Goal: Task Accomplishment & Management: Use online tool/utility

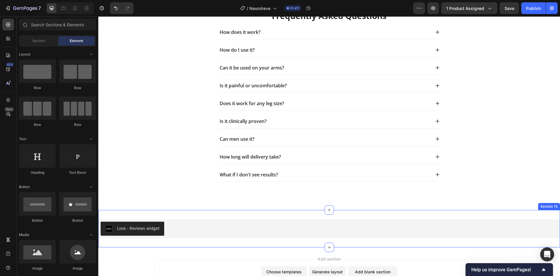
scroll to position [2299, 0]
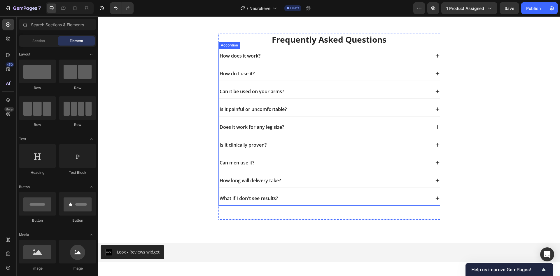
click at [293, 202] on div "What if I don't see results?" at bounding box center [325, 198] width 212 height 8
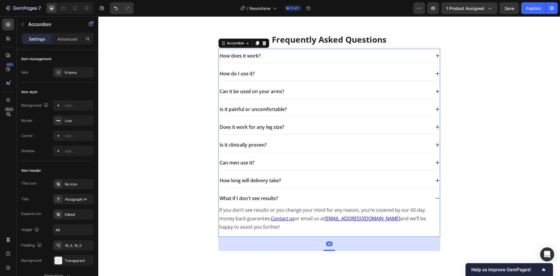
scroll to position [2338, 0]
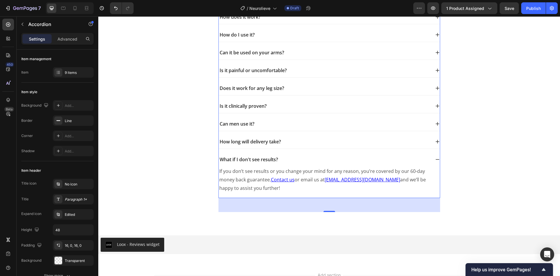
click at [414, 166] on div "What if I don't see results?" at bounding box center [329, 159] width 221 height 14
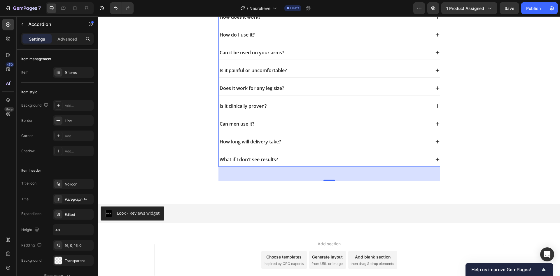
drag, startPoint x: 265, startPoint y: 197, endPoint x: 265, endPoint y: 194, distance: 2.9
click at [265, 163] on p "What if I don't see results?" at bounding box center [249, 159] width 58 height 6
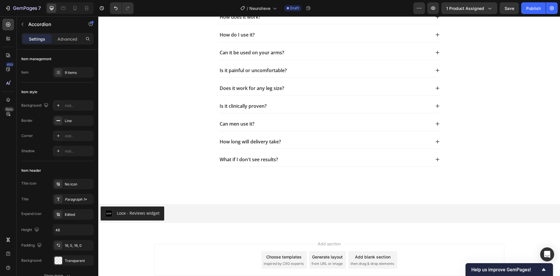
click at [302, 166] on div "What if I don't see results?" at bounding box center [329, 159] width 221 height 14
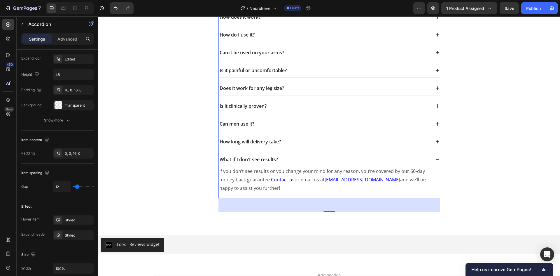
scroll to position [311, 0]
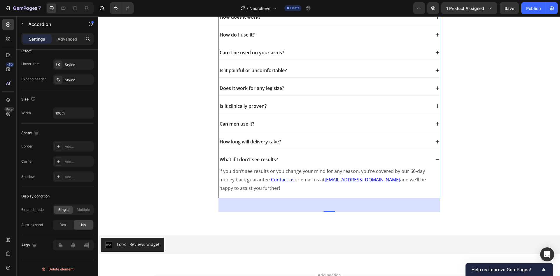
click at [239, 7] on div "Accordion" at bounding box center [236, 4] width 20 height 5
click at [266, 145] on p "How long will delivery take?" at bounding box center [250, 142] width 61 height 6
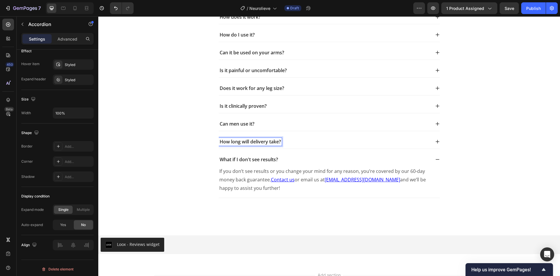
click at [295, 146] on div "How long will delivery take?" at bounding box center [325, 142] width 212 height 8
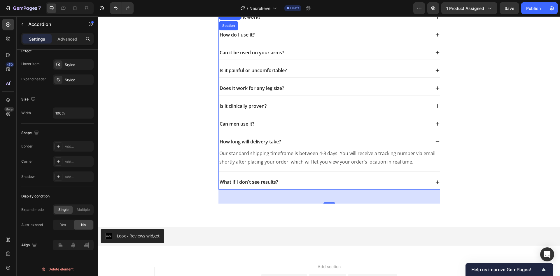
click at [436, 184] on icon at bounding box center [437, 182] width 5 height 5
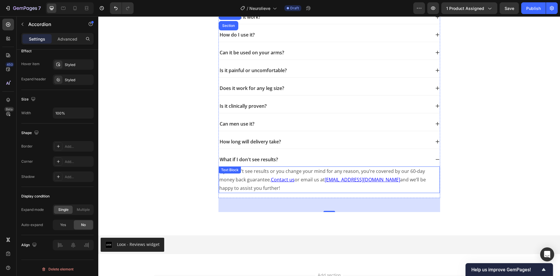
click at [305, 192] on p "If you don’t see results or you change your mind for any reason, you’re covered…" at bounding box center [329, 179] width 220 height 25
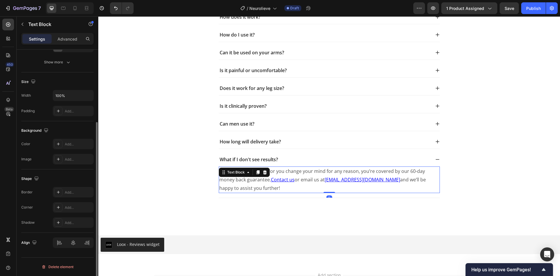
scroll to position [0, 0]
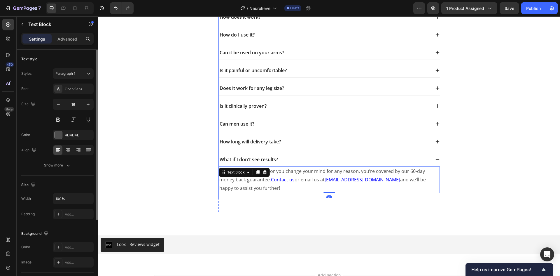
click at [270, 163] on p "What if I don't see results?" at bounding box center [249, 159] width 58 height 6
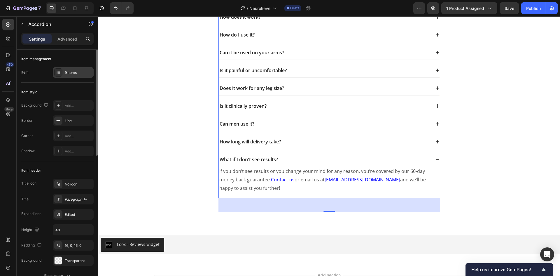
click at [62, 74] on div "9 items" at bounding box center [73, 72] width 41 height 11
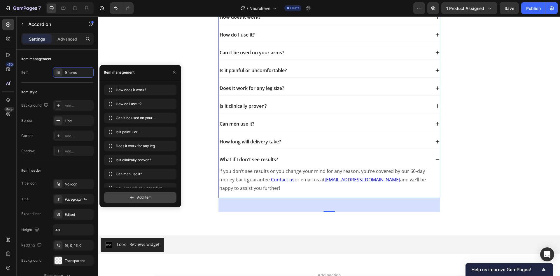
click at [135, 198] on div "Add item" at bounding box center [140, 197] width 72 height 11
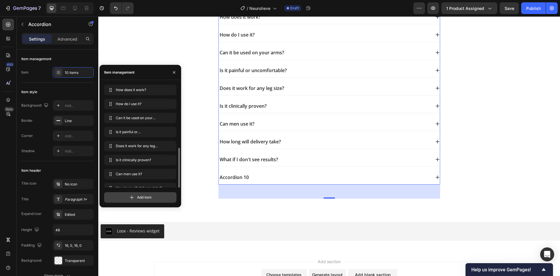
scroll to position [36, 0]
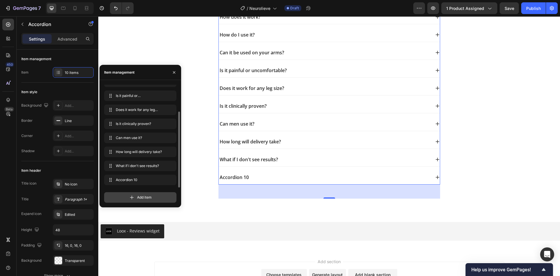
click at [133, 196] on icon at bounding box center [132, 197] width 6 height 6
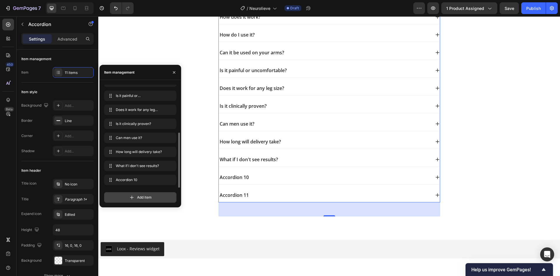
scroll to position [50, 0]
click at [134, 197] on icon at bounding box center [132, 197] width 6 height 6
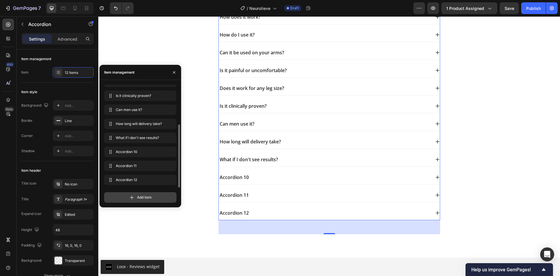
click at [133, 198] on icon at bounding box center [132, 197] width 6 height 6
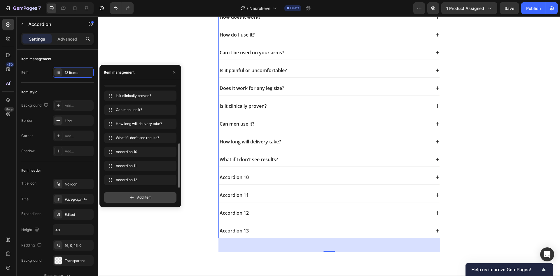
scroll to position [78, 0]
click at [133, 199] on icon at bounding box center [132, 197] width 6 height 6
drag, startPoint x: 133, startPoint y: 199, endPoint x: 137, endPoint y: 168, distance: 30.6
click at [133, 199] on icon at bounding box center [132, 197] width 6 height 6
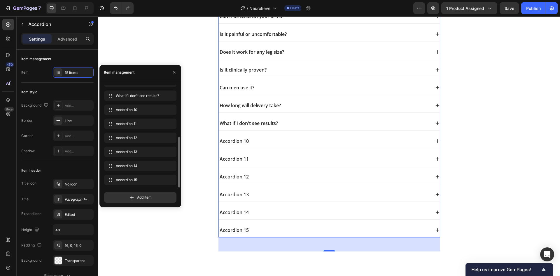
scroll to position [2416, 0]
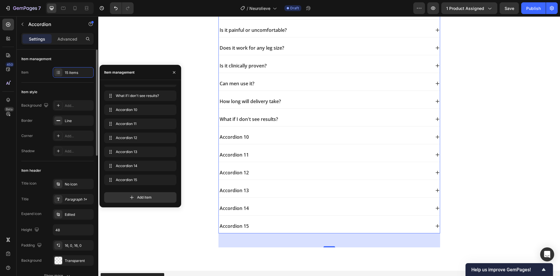
click at [43, 85] on div "Item style Background Add... Border Line Corner Add... Shadow Add..." at bounding box center [57, 122] width 72 height 79
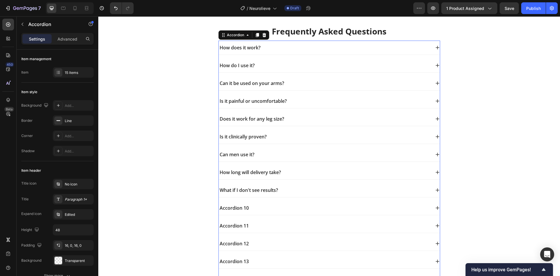
scroll to position [2260, 0]
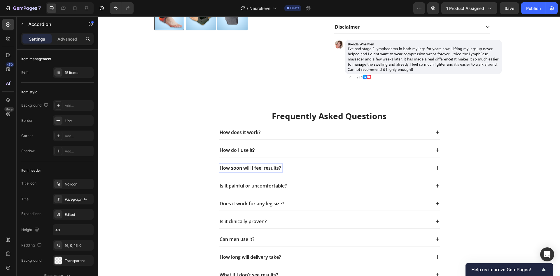
click at [243, 207] on div "Does it work for any leg size?" at bounding box center [252, 204] width 66 height 8
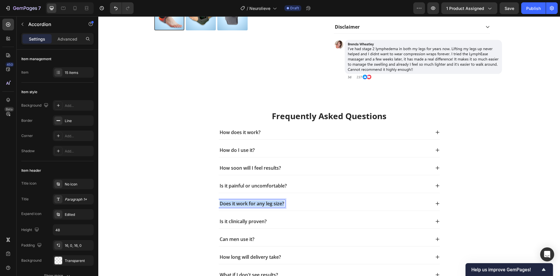
click at [243, 207] on div "Does it work for any leg size?" at bounding box center [252, 204] width 66 height 8
click at [252, 222] on p "Is it clinically proven?" at bounding box center [243, 221] width 47 height 6
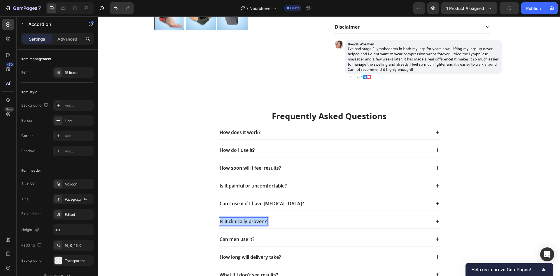
click at [253, 222] on p "Is it clinically proven?" at bounding box center [243, 221] width 47 height 6
click at [230, 239] on p "Can men use it?" at bounding box center [237, 239] width 35 height 6
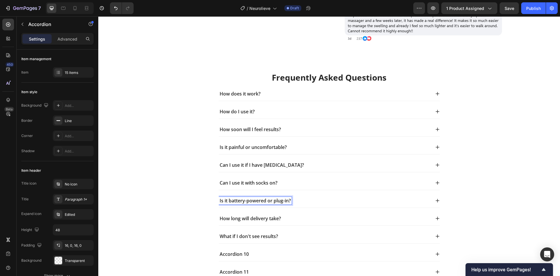
scroll to position [2299, 0]
click at [254, 219] on p "How long will delivery take?" at bounding box center [250, 218] width 61 height 6
click at [232, 218] on p "How long will delivery take?" at bounding box center [250, 218] width 61 height 6
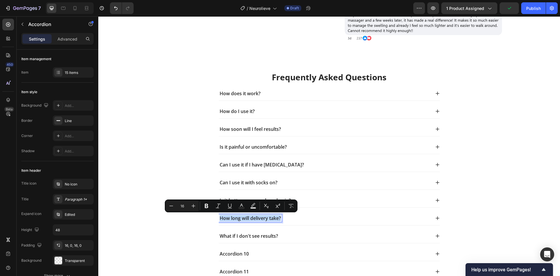
click at [232, 218] on p "How long will delivery take?" at bounding box center [250, 218] width 61 height 6
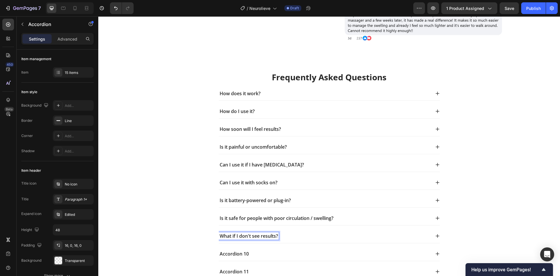
click at [230, 234] on p "What if I don't see results?" at bounding box center [249, 236] width 58 height 6
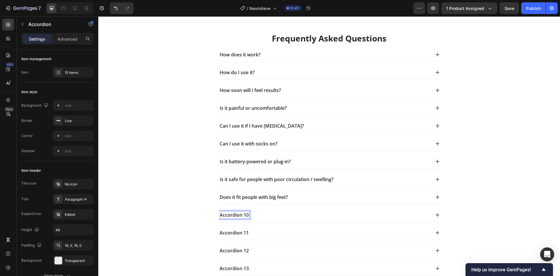
click at [232, 212] on p "Accordion 10" at bounding box center [234, 215] width 29 height 6
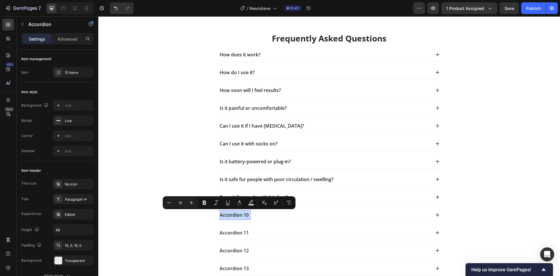
click at [232, 212] on p "Accordion 10" at bounding box center [234, 215] width 29 height 6
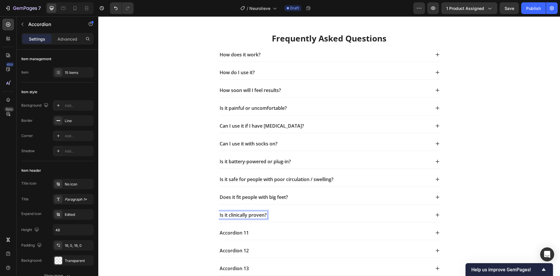
click at [242, 233] on p "Accordion 11" at bounding box center [234, 233] width 29 height 6
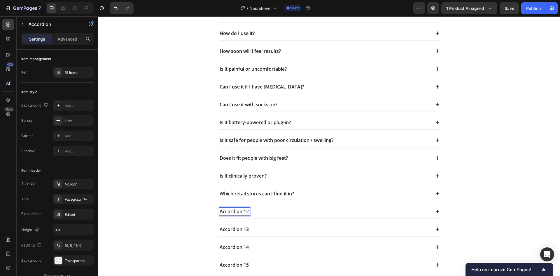
click at [240, 212] on p "Accordion 12" at bounding box center [234, 211] width 29 height 6
click at [230, 222] on div "Accordion 13" at bounding box center [329, 229] width 221 height 14
click at [231, 228] on p "Accordion 13" at bounding box center [234, 229] width 29 height 6
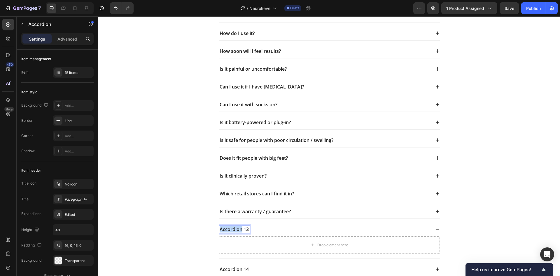
click at [231, 228] on p "Accordion 13" at bounding box center [234, 229] width 29 height 6
click at [236, 244] on p "Accordion 14" at bounding box center [234, 247] width 29 height 6
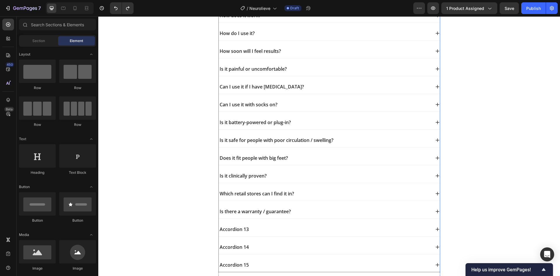
click at [231, 229] on p "Accordion 13" at bounding box center [234, 229] width 29 height 6
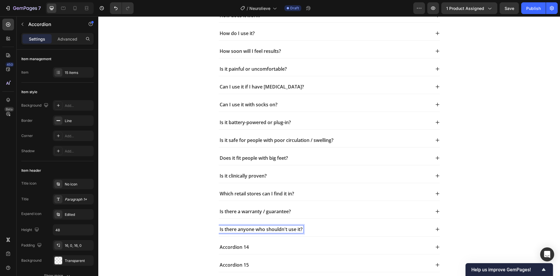
click at [231, 248] on p "Accordion 14" at bounding box center [234, 247] width 29 height 6
click at [251, 264] on div "Accordion 15" at bounding box center [325, 265] width 212 height 8
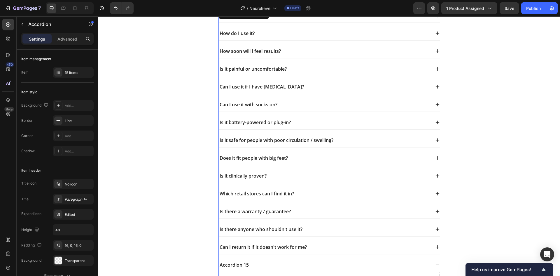
click at [235, 268] on div "Accordion 15" at bounding box center [234, 265] width 31 height 8
click at [61, 68] on div "15 items" at bounding box center [73, 72] width 41 height 11
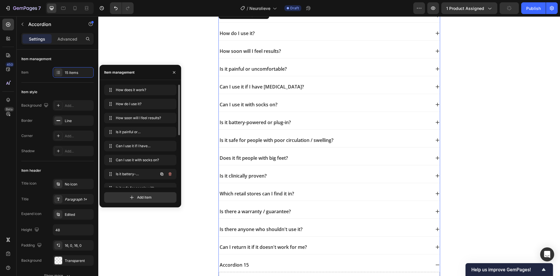
scroll to position [106, 0]
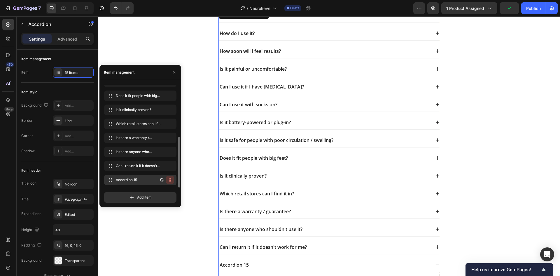
click at [171, 182] on button "button" at bounding box center [170, 180] width 8 height 8
click at [171, 181] on div "Delete" at bounding box center [166, 179] width 11 height 5
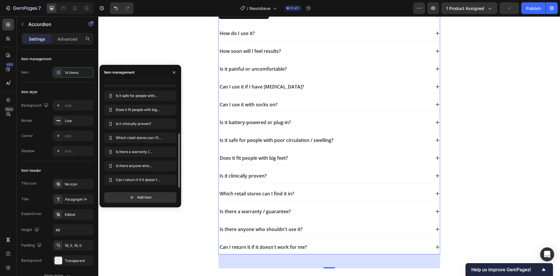
scroll to position [92, 0]
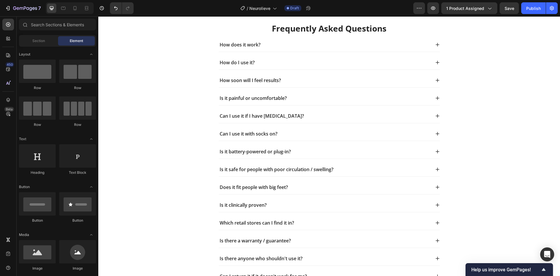
scroll to position [2260, 0]
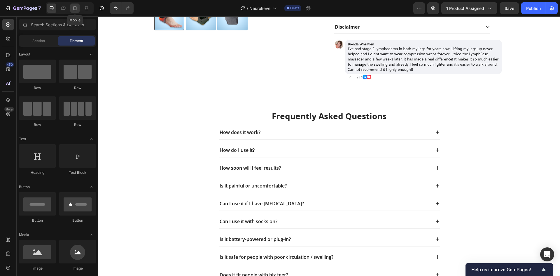
click at [75, 13] on div at bounding box center [74, 8] width 9 height 9
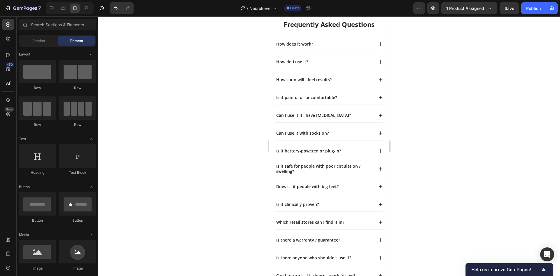
scroll to position [2508, 0]
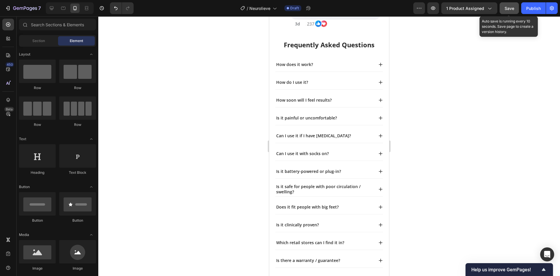
click at [516, 8] on button "Save" at bounding box center [509, 8] width 19 height 12
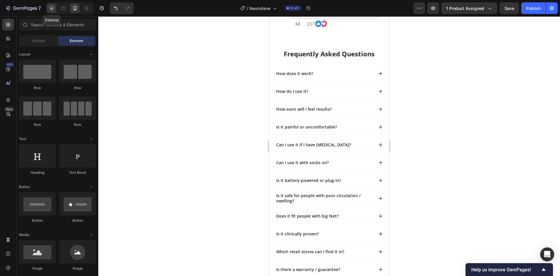
click at [51, 8] on icon at bounding box center [52, 8] width 6 height 6
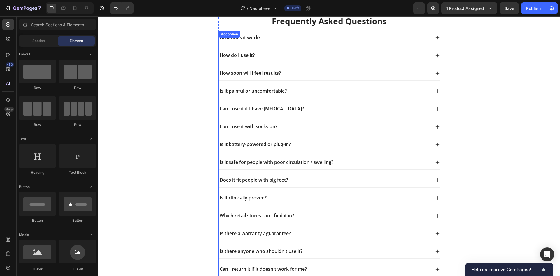
scroll to position [2310, 0]
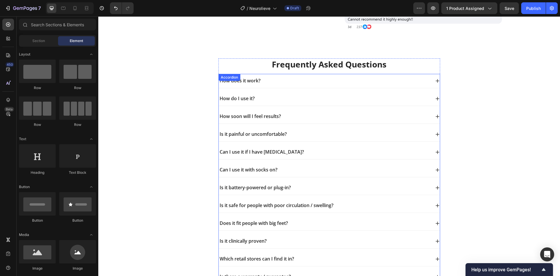
click at [278, 82] on div "How does it work?" at bounding box center [325, 81] width 212 height 8
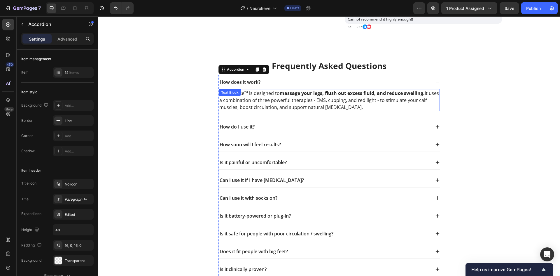
click at [300, 95] on strong "massage your legs, flush out excess fluid, and reduce swelling." at bounding box center [352, 93] width 145 height 6
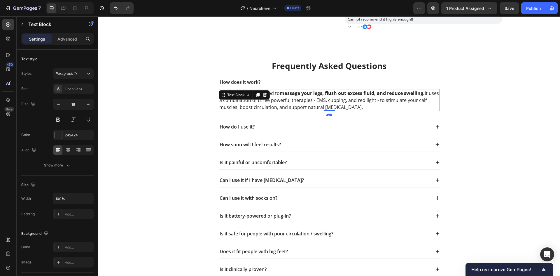
click at [300, 95] on strong "massage your legs, flush out excess fluid, and reduce swelling." at bounding box center [352, 93] width 145 height 6
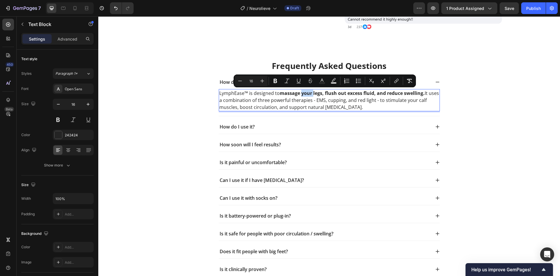
click at [401, 107] on p "LymphEase™ is designed to massage your legs, flush out excess fluid, and reduce…" at bounding box center [329, 100] width 220 height 21
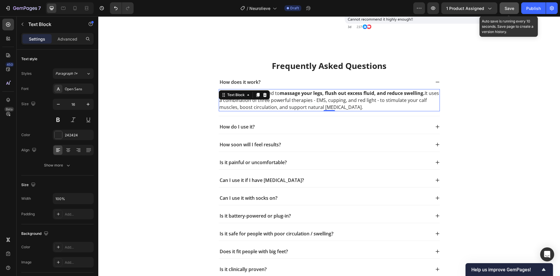
click at [507, 7] on span "Save" at bounding box center [510, 8] width 10 height 5
click at [504, 9] on button "Save" at bounding box center [509, 8] width 19 height 12
